Goal: Task Accomplishment & Management: Manage account settings

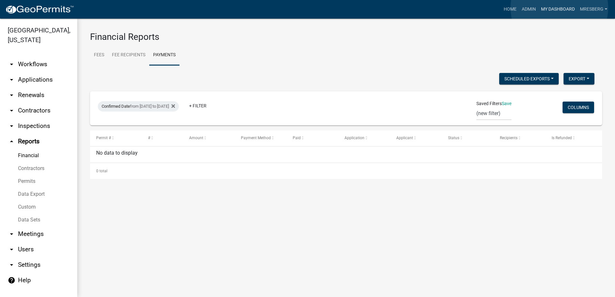
click at [559, 8] on link "My Dashboard" at bounding box center [557, 9] width 39 height 12
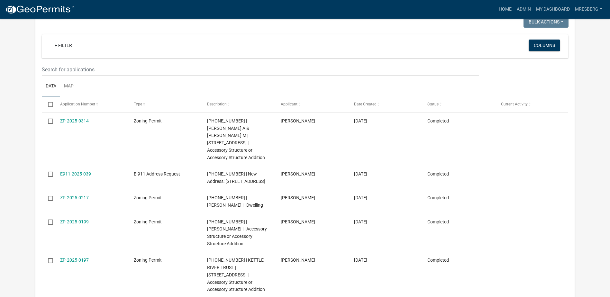
scroll to position [96, 0]
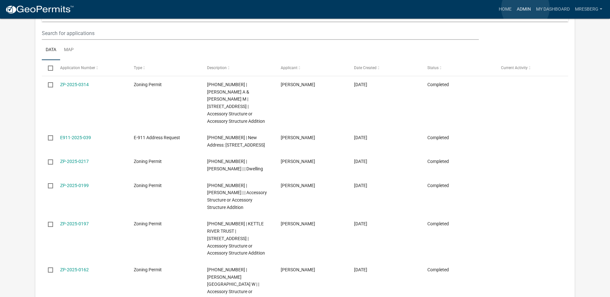
click at [525, 8] on link "Admin" at bounding box center [523, 9] width 19 height 12
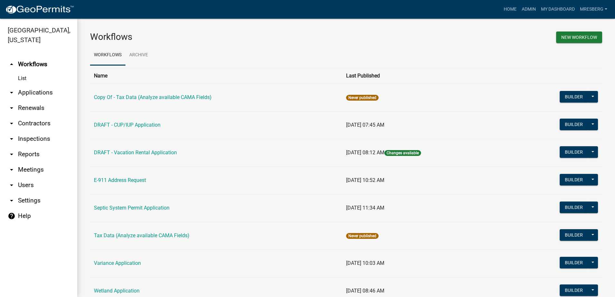
click at [30, 94] on link "arrow_drop_down Applications" at bounding box center [38, 92] width 77 height 15
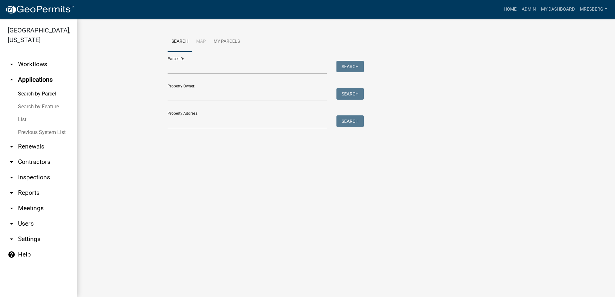
click at [23, 119] on link "List" at bounding box center [38, 119] width 77 height 13
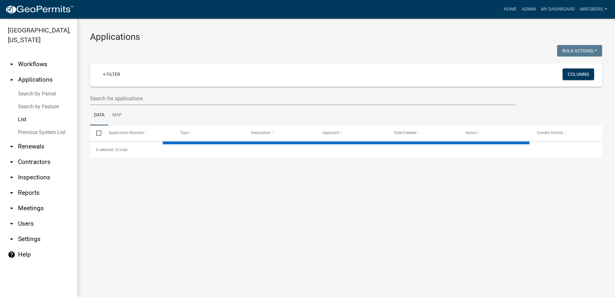
select select "3: 100"
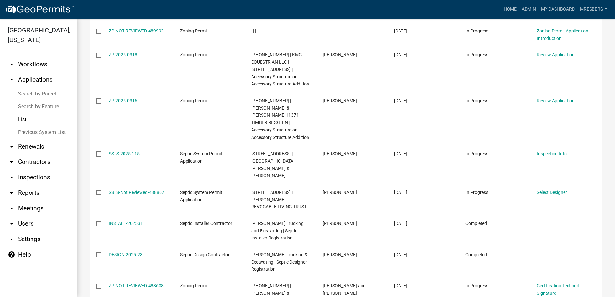
scroll to position [418, 0]
